Goal: Task Accomplishment & Management: Complete application form

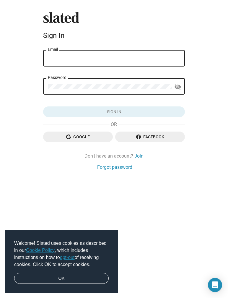
click at [99, 135] on span "Google" at bounding box center [78, 136] width 60 height 11
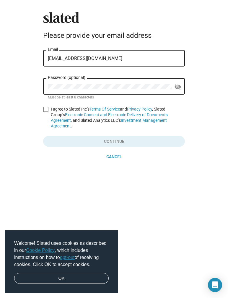
click at [48, 108] on span at bounding box center [45, 109] width 5 height 5
click at [46, 112] on input "I agree to Slated Inc’s Terms Of Service and Privacy Policy , Slated Group’s El…" at bounding box center [45, 112] width 0 height 0
checkbox input "true"
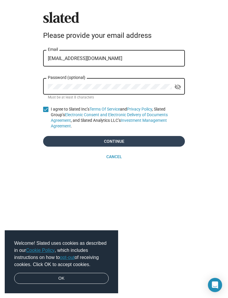
click at [104, 139] on span "Continue" at bounding box center [114, 141] width 132 height 11
